Goal: Complete application form: Complete application form

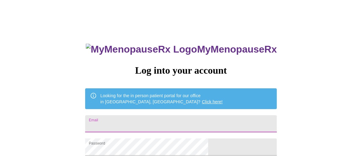
click at [165, 115] on input "Email" at bounding box center [181, 123] width 192 height 17
type input "[PERSON_NAME][EMAIL_ADDRESS][DOMAIN_NAME]"
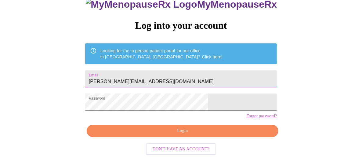
scroll to position [55, 0]
click at [183, 129] on span "Login" at bounding box center [183, 131] width 178 height 8
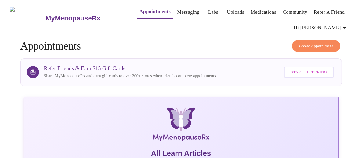
click at [181, 9] on link "Messaging" at bounding box center [188, 12] width 22 height 9
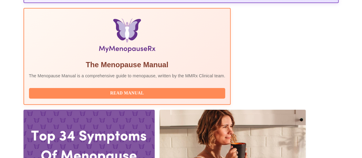
scroll to position [214, 0]
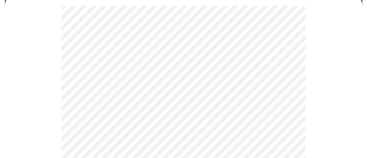
scroll to position [61, 0]
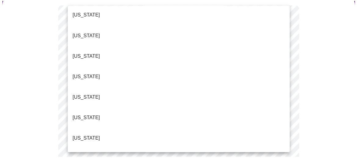
scroll to position [183, 0]
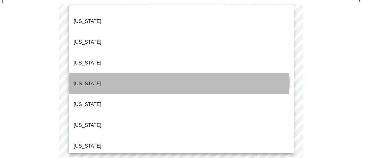
click at [157, 73] on li "[US_STATE]" at bounding box center [181, 83] width 225 height 21
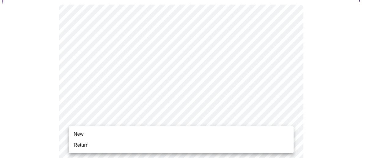
click at [81, 146] on span "Return" at bounding box center [81, 144] width 15 height 7
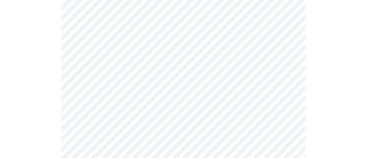
scroll to position [92, 0]
click at [270, 43] on body "MyMenopauseRx Appointments Messaging Labs Uploads Medications Community Refer a…" at bounding box center [183, 98] width 362 height 375
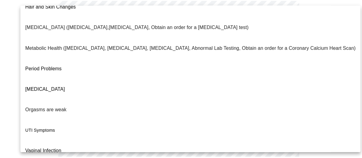
scroll to position [158, 0]
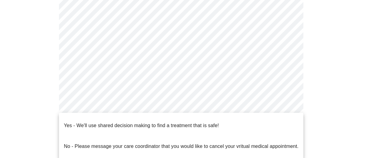
click at [202, 102] on body "MyMenopauseRx Appointments Messaging Labs Uploads Medications Community Refer a…" at bounding box center [183, 96] width 362 height 371
click at [202, 102] on div at bounding box center [183, 79] width 367 height 158
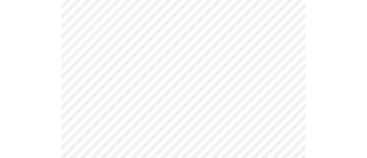
click at [287, 104] on body "MyMenopauseRx Appointments Messaging Labs Uploads Medications Community Refer a…" at bounding box center [183, 96] width 362 height 371
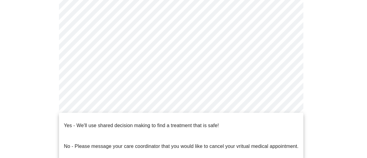
click at [146, 122] on p "Yes - We'll use shared decision making to find a treatment that is safe!" at bounding box center [141, 125] width 155 height 7
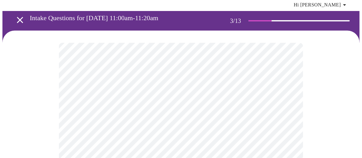
scroll to position [61, 0]
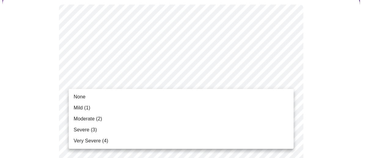
click at [91, 120] on span "Moderate (2)" at bounding box center [88, 118] width 28 height 7
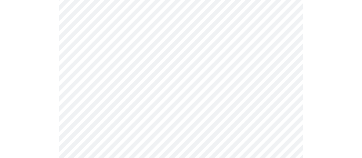
scroll to position [122, 0]
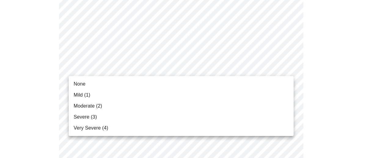
click at [112, 85] on li "None" at bounding box center [181, 83] width 225 height 11
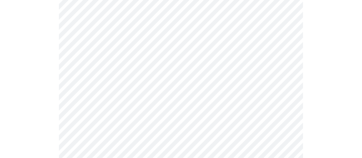
scroll to position [183, 0]
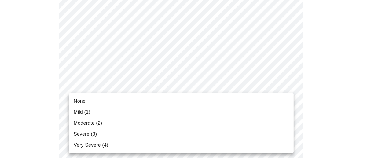
click at [227, 114] on li "Mild (1)" at bounding box center [181, 112] width 225 height 11
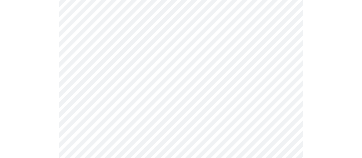
scroll to position [244, 0]
click at [252, 91] on body "MyMenopauseRx Appointments Messaging Labs Uploads Medications Community Refer a…" at bounding box center [180, 155] width 357 height 795
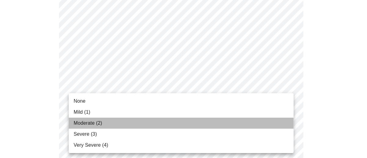
click at [225, 123] on li "Moderate (2)" at bounding box center [181, 123] width 225 height 11
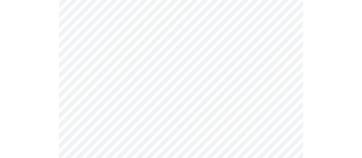
scroll to position [305, 0]
click at [229, 69] on body "MyMenopauseRx Appointments Messaging Labs Uploads Medications Community Refer a…" at bounding box center [180, 90] width 357 height 786
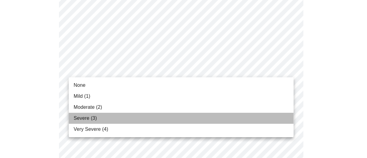
click at [179, 113] on li "Severe (3)" at bounding box center [181, 118] width 225 height 11
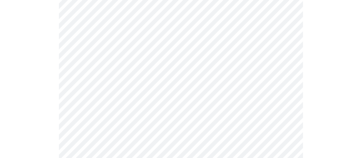
scroll to position [336, 0]
click at [162, 89] on body "MyMenopauseRx Appointments Messaging Labs Uploads Medications Community Refer a…" at bounding box center [180, 55] width 357 height 777
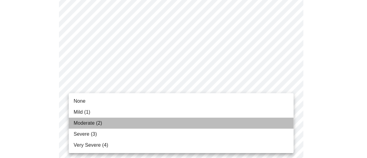
click at [147, 121] on li "Moderate (2)" at bounding box center [181, 123] width 225 height 11
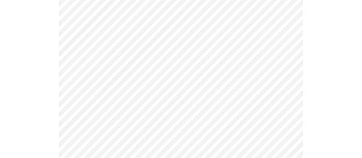
scroll to position [427, 0]
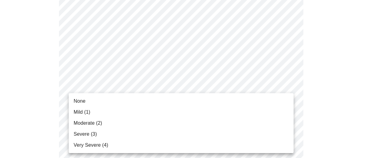
click at [152, 105] on li "None" at bounding box center [181, 101] width 225 height 11
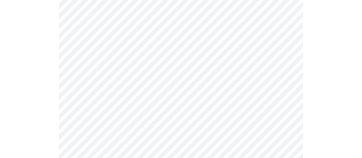
scroll to position [488, 0]
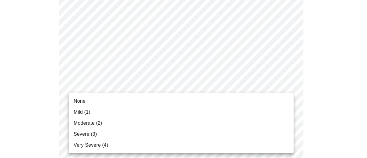
click at [156, 132] on li "Severe (3)" at bounding box center [181, 134] width 225 height 11
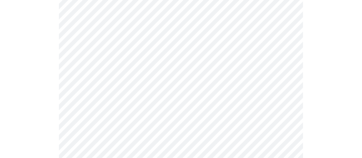
scroll to position [580, 0]
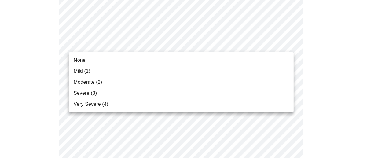
click at [192, 84] on li "Moderate (2)" at bounding box center [181, 82] width 225 height 11
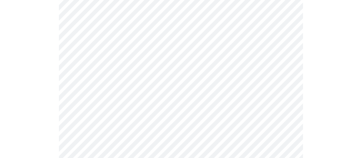
scroll to position [153, 0]
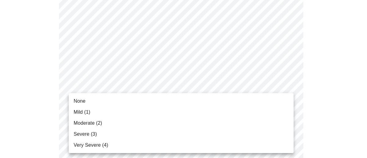
click at [87, 115] on span "Mild (1)" at bounding box center [82, 111] width 17 height 7
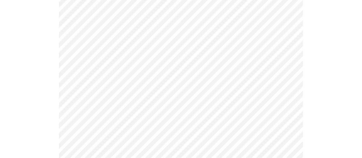
scroll to position [366, 0]
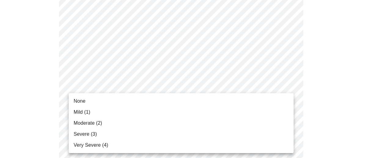
click at [279, 97] on body "MyMenopauseRx Appointments Messaging Labs Uploads Medications Community Refer a…" at bounding box center [183, 3] width 362 height 735
click at [90, 125] on span "Moderate (2)" at bounding box center [88, 122] width 28 height 7
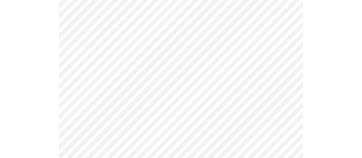
scroll to position [244, 0]
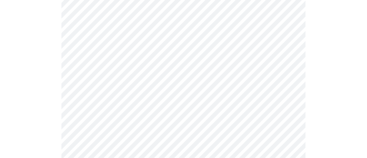
click at [291, 112] on body "MyMenopauseRx Appointments Messaging Labs Uploads Medications Community Refer a…" at bounding box center [183, 50] width 362 height 585
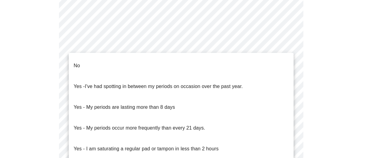
click at [110, 66] on li "No" at bounding box center [181, 65] width 225 height 21
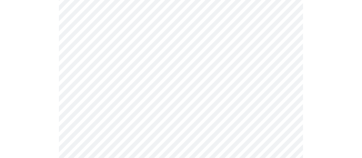
scroll to position [305, 0]
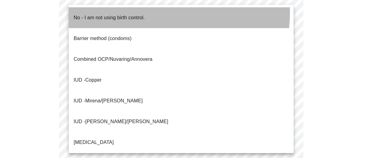
click at [125, 14] on p "No - I am not using birth control." at bounding box center [109, 17] width 71 height 7
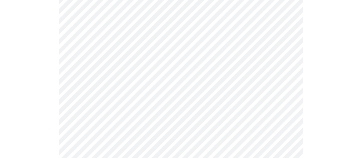
scroll to position [366, 0]
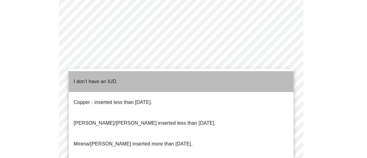
click at [239, 78] on li "I don't have an IUD." at bounding box center [181, 81] width 225 height 21
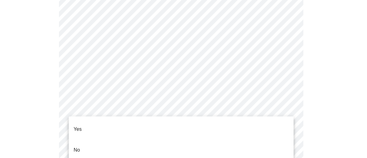
click at [205, 121] on li "Yes" at bounding box center [181, 129] width 225 height 21
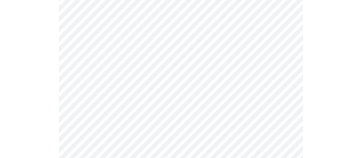
scroll to position [382, 0]
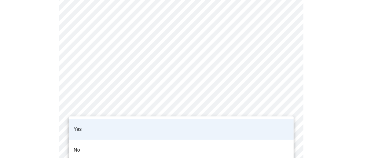
click at [213, 113] on div at bounding box center [183, 79] width 367 height 158
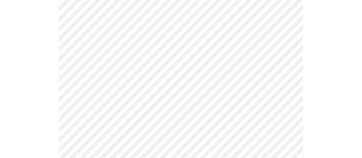
scroll to position [179, 0]
click at [224, 42] on body "MyMenopauseRx Appointments Messaging Labs Uploads Medications Community Refer a…" at bounding box center [180, 52] width 357 height 459
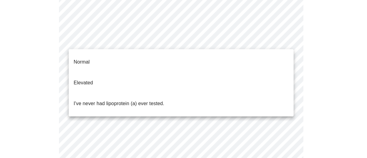
click at [222, 55] on li "Normal" at bounding box center [181, 62] width 225 height 21
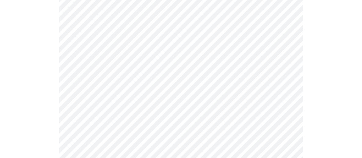
scroll to position [1587, 0]
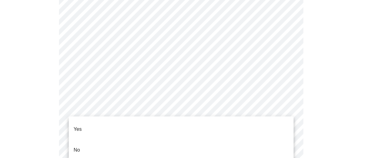
click at [83, 139] on li "No" at bounding box center [181, 149] width 225 height 21
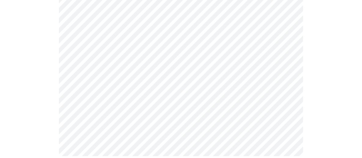
scroll to position [388, 0]
